Goal: Ask a question

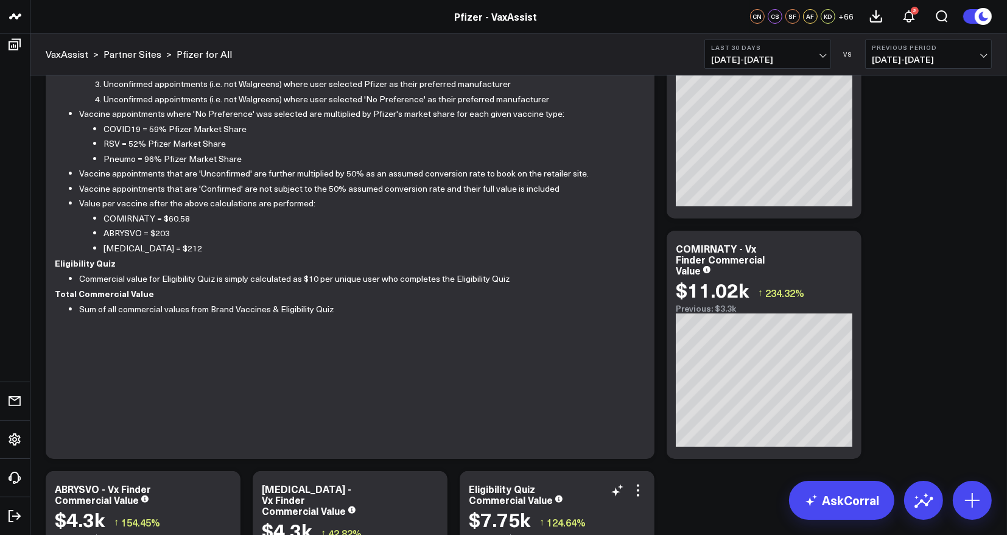
scroll to position [99, 0]
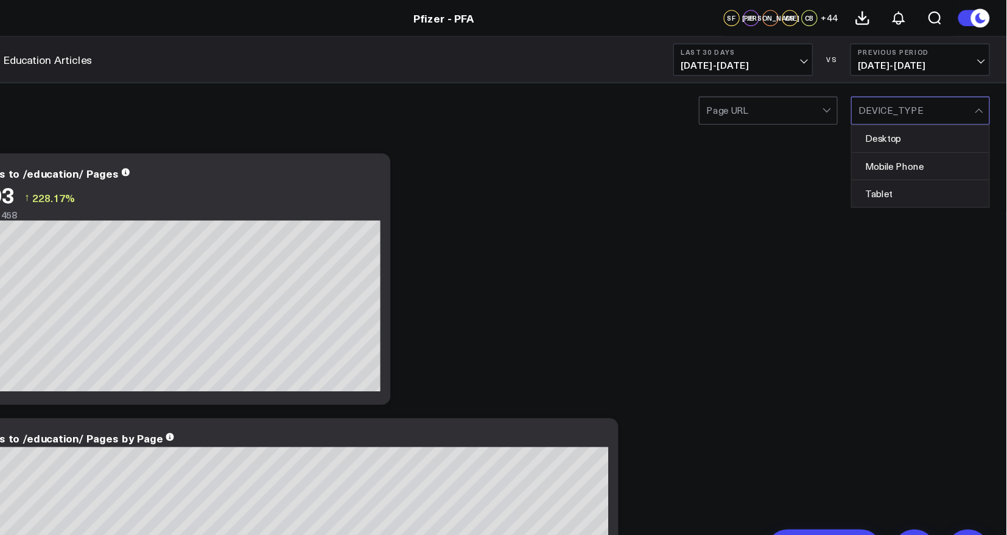
click at [978, 98] on div at bounding box center [983, 100] width 10 height 24
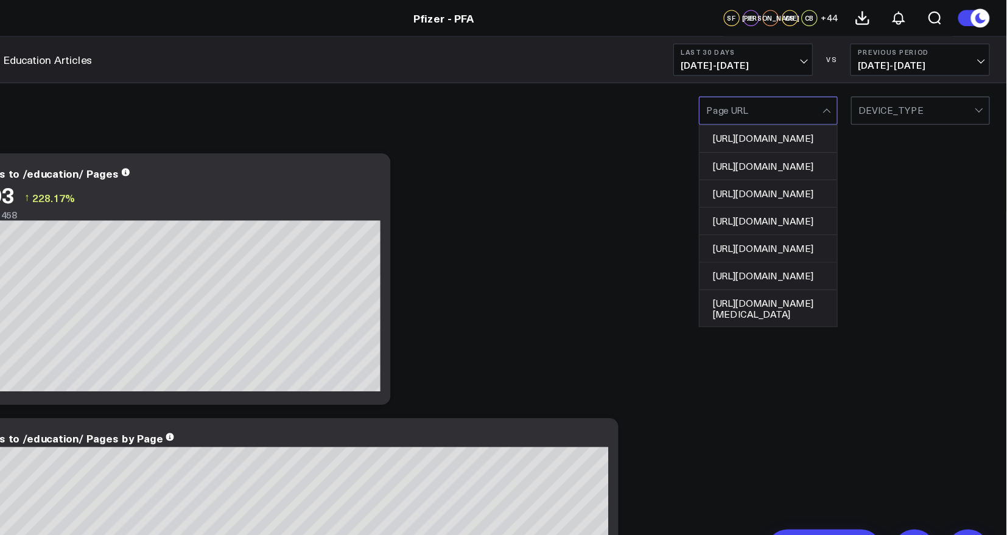
click at [842, 97] on div at bounding box center [844, 100] width 10 height 24
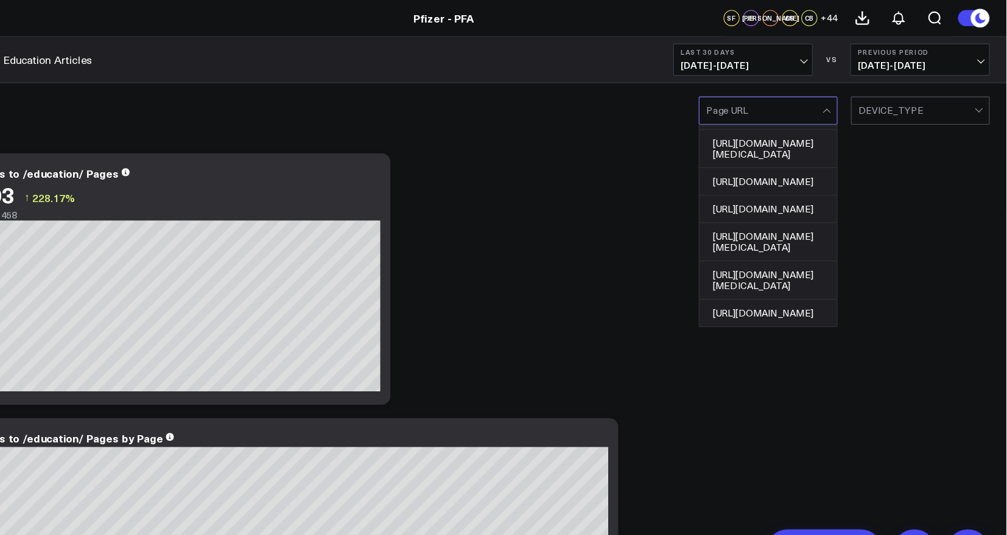
scroll to position [547, 0]
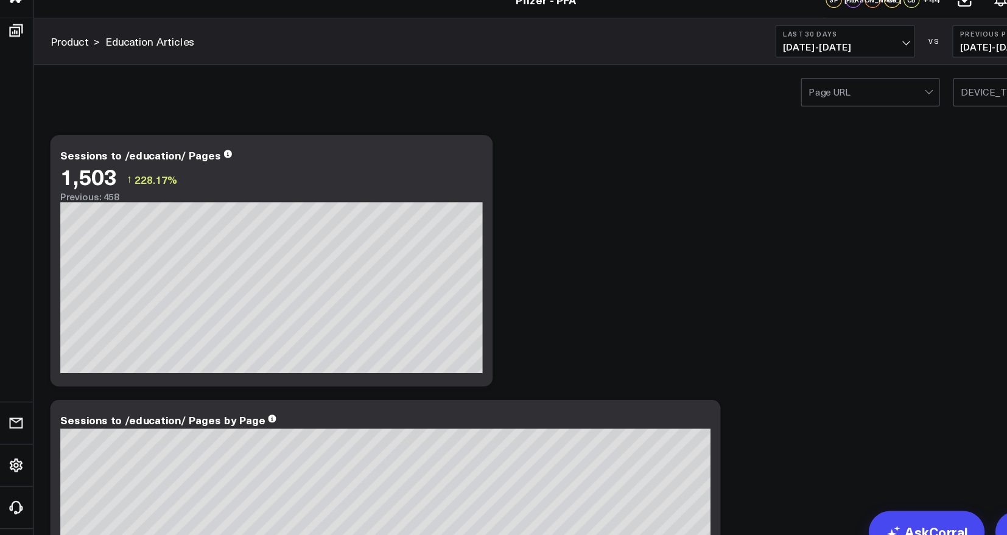
scroll to position [15, 0]
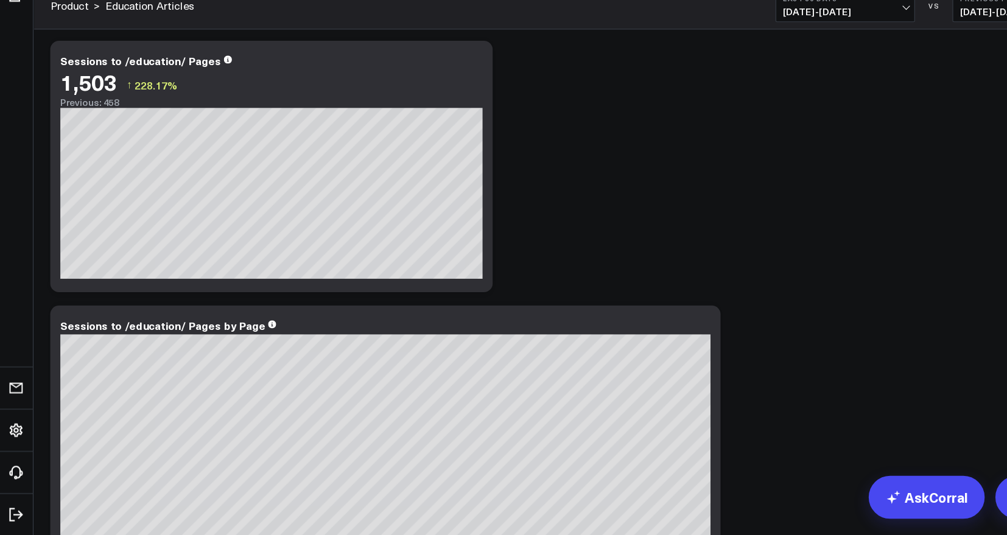
scroll to position [103, 0]
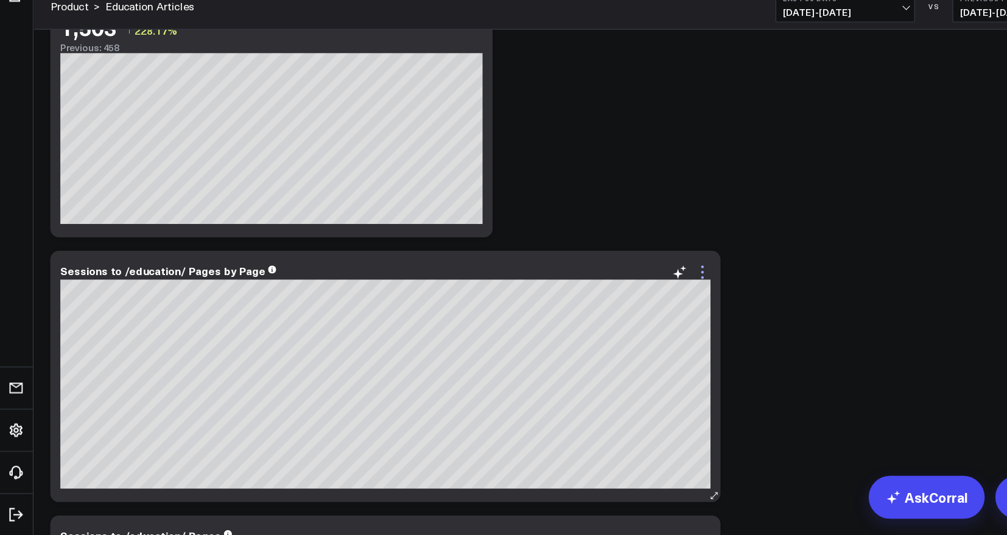
click at [640, 295] on icon at bounding box center [638, 296] width 15 height 15
drag, startPoint x: 640, startPoint y: 295, endPoint x: 550, endPoint y: 457, distance: 185.5
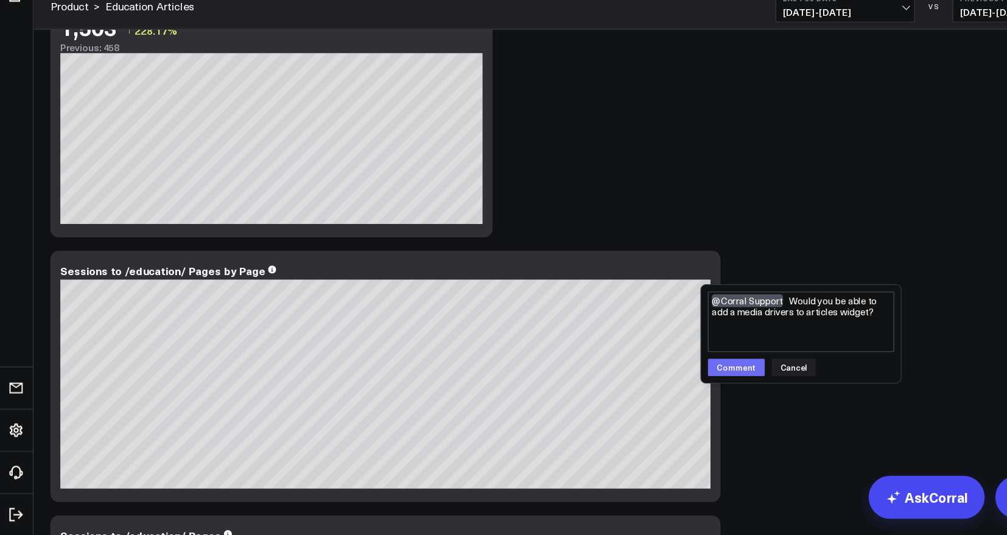
type textarea "@Corral Support Would you be able to add a media drivers to articles widget?"
click at [662, 381] on button "Comment" at bounding box center [669, 382] width 52 height 16
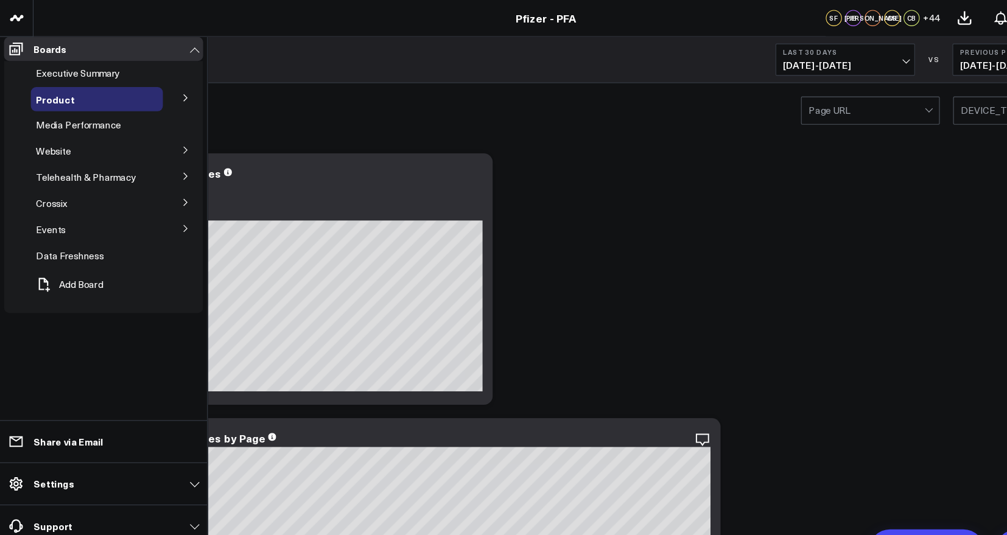
click at [158, 96] on button at bounding box center [169, 88] width 32 height 18
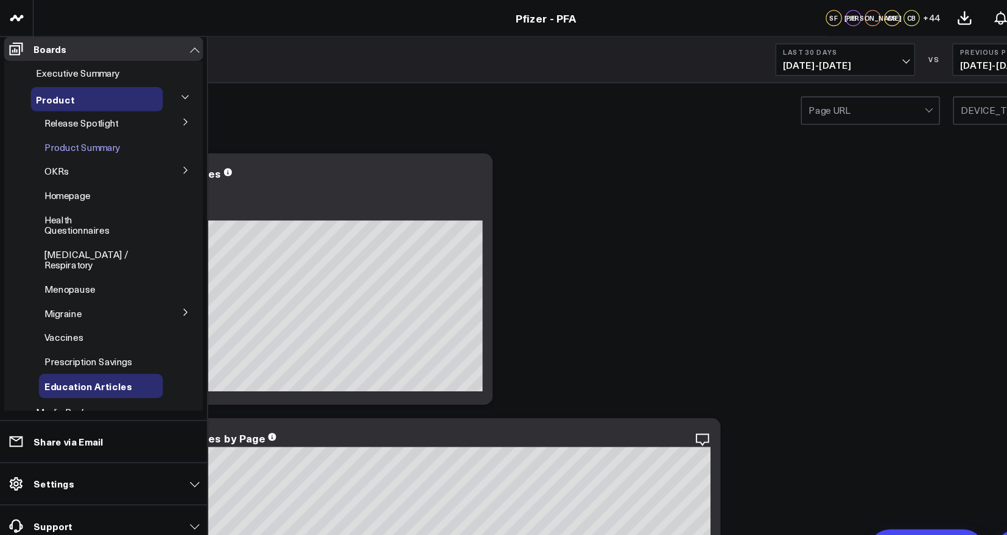
click at [96, 139] on span "Product Summary" at bounding box center [74, 134] width 69 height 12
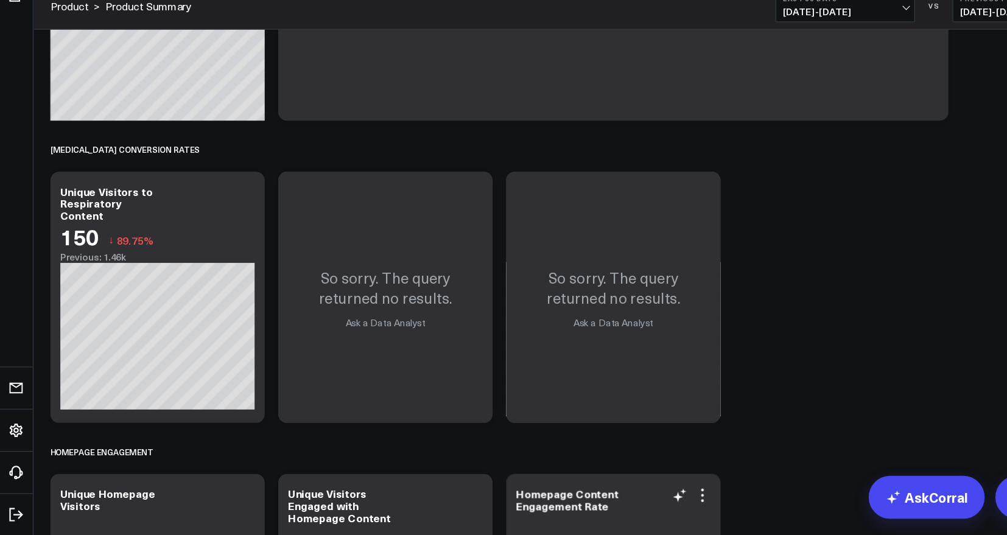
scroll to position [4739, 0]
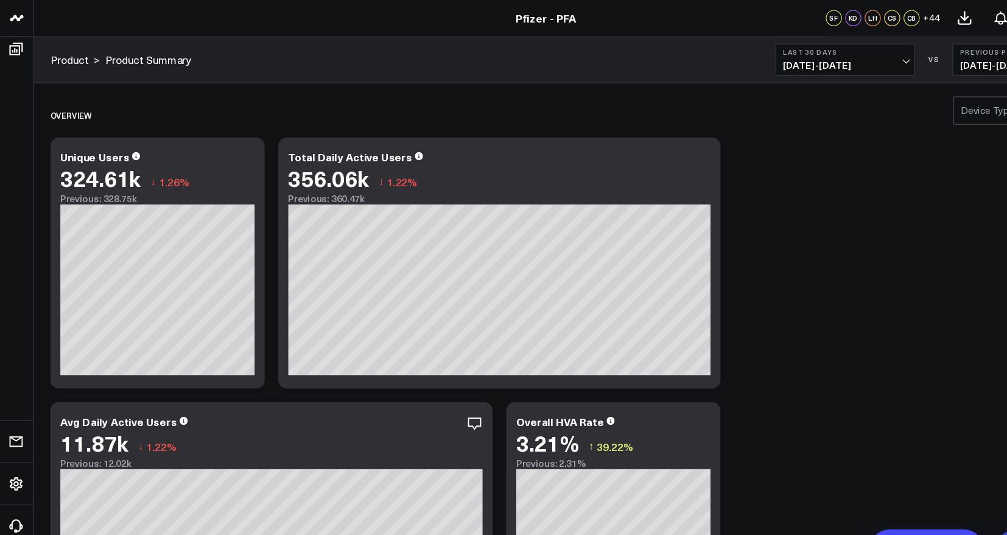
scroll to position [39, 0]
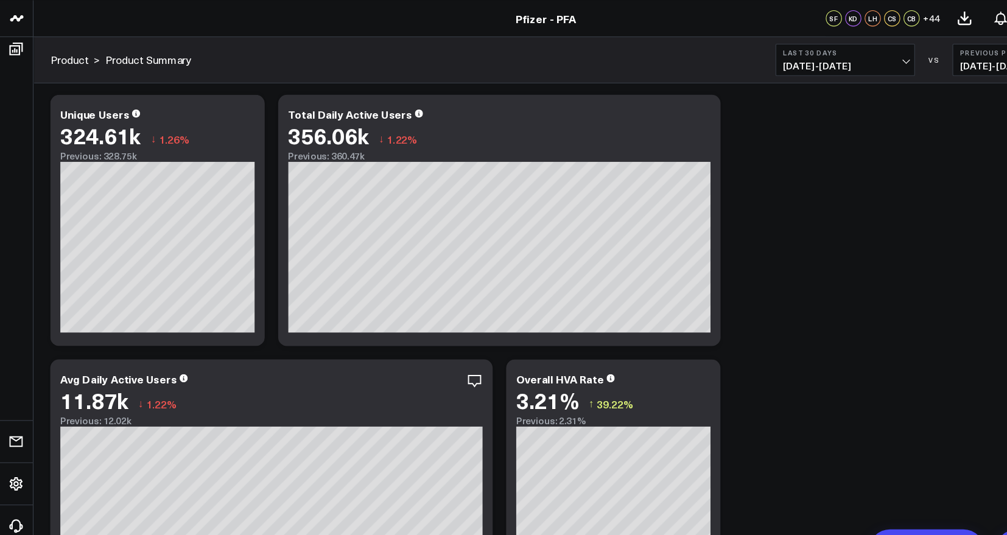
click at [77, 54] on link "Product" at bounding box center [63, 53] width 35 height 13
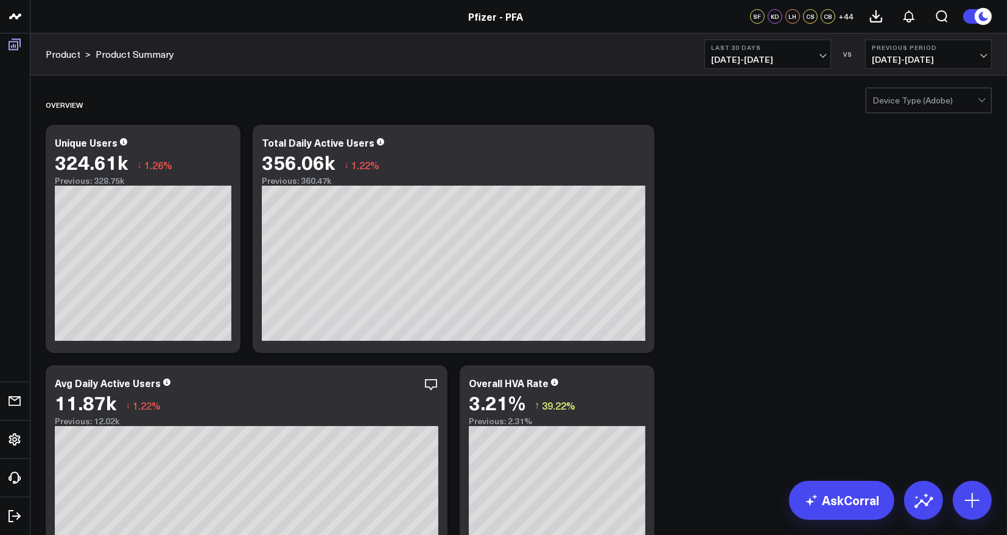
click at [8, 48] on icon at bounding box center [14, 44] width 15 height 15
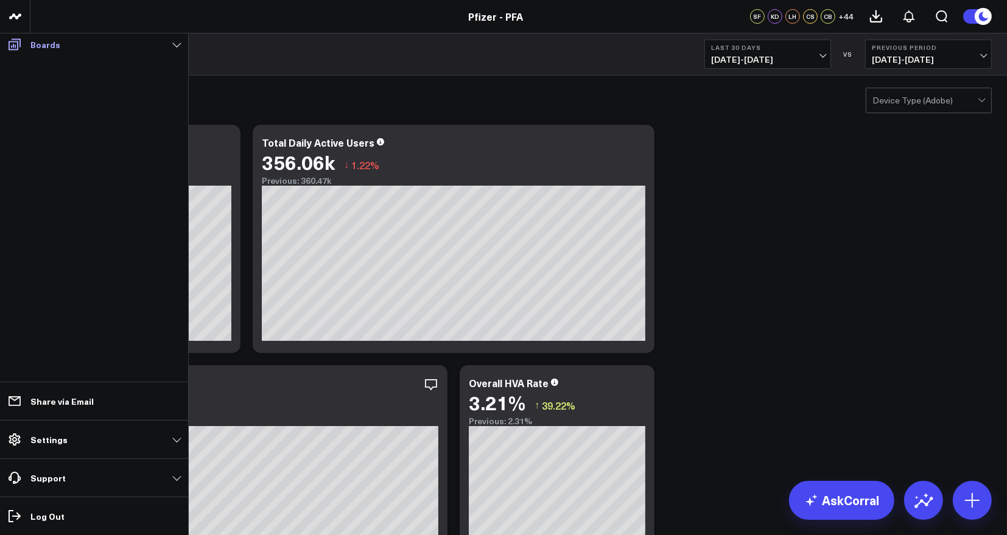
click at [169, 45] on link "Boards" at bounding box center [94, 44] width 181 height 22
